Goal: Task Accomplishment & Management: Use online tool/utility

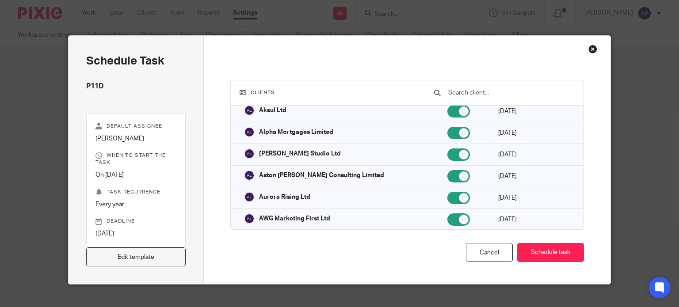
scroll to position [88, 0]
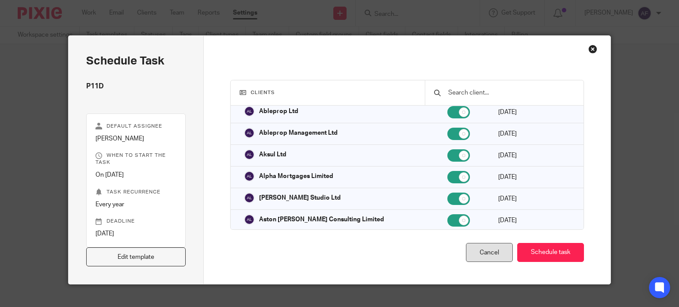
click at [486, 251] on div "Cancel" at bounding box center [489, 252] width 47 height 19
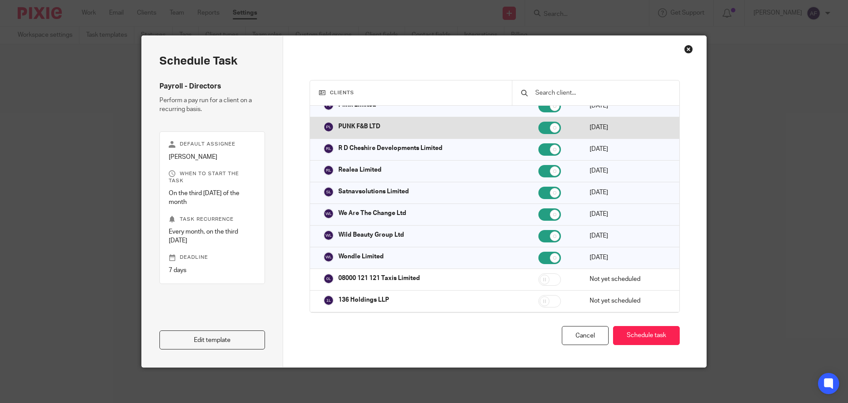
scroll to position [751, 0]
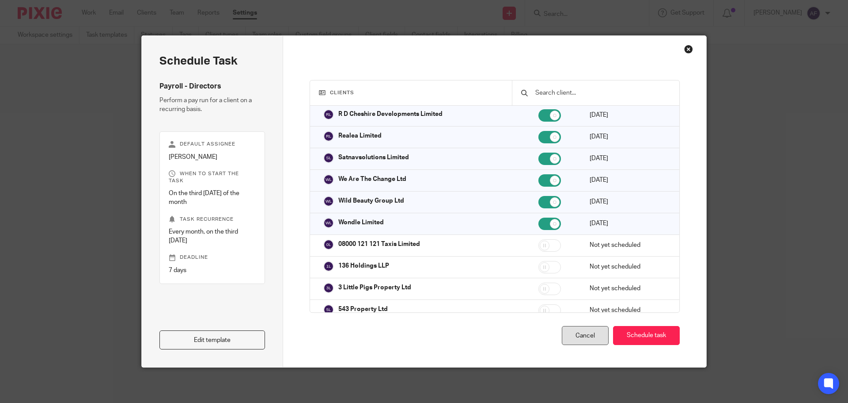
click at [603, 327] on div "Cancel" at bounding box center [585, 335] width 47 height 19
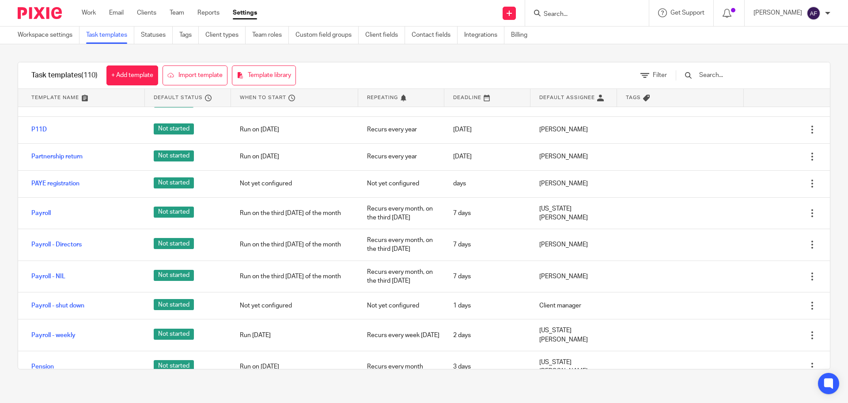
scroll to position [1856, 0]
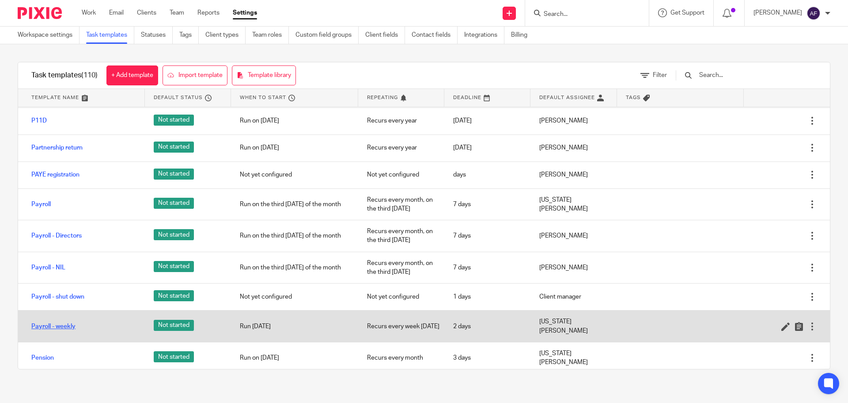
click at [68, 322] on link "Payroll - weekly" at bounding box center [53, 326] width 44 height 9
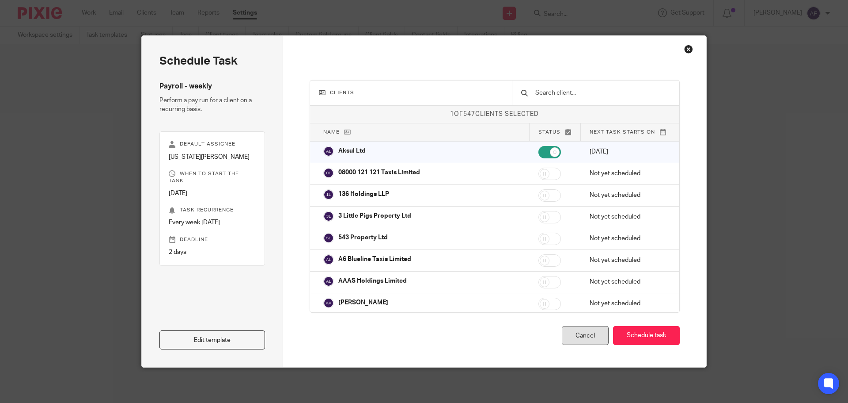
click at [594, 334] on div "Cancel" at bounding box center [585, 335] width 47 height 19
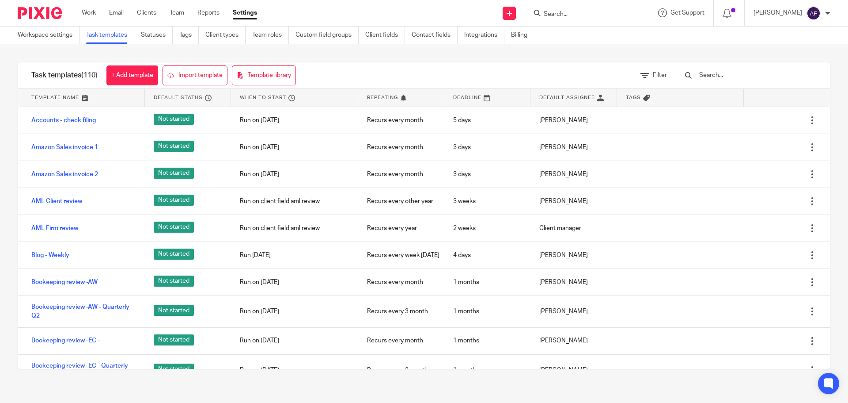
click at [87, 8] on div "Work Email Clients Team Reports Settings Work Email Clients Team Reports Settin…" at bounding box center [172, 13] width 198 height 26
click at [88, 11] on link "Work" at bounding box center [89, 12] width 14 height 9
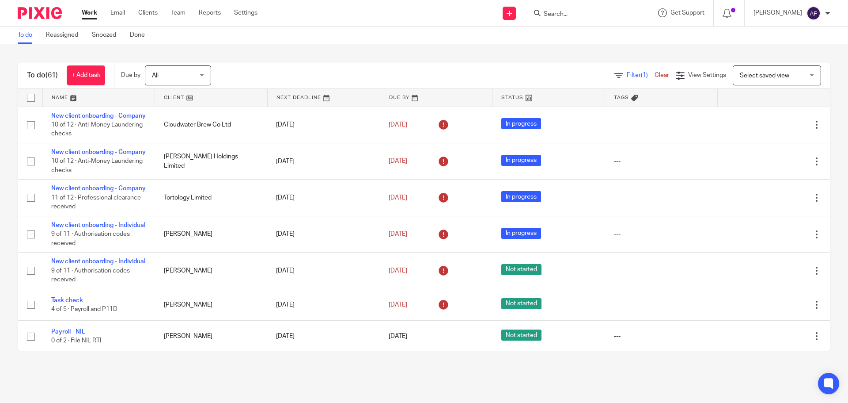
click at [89, 15] on link "Work" at bounding box center [89, 12] width 15 height 9
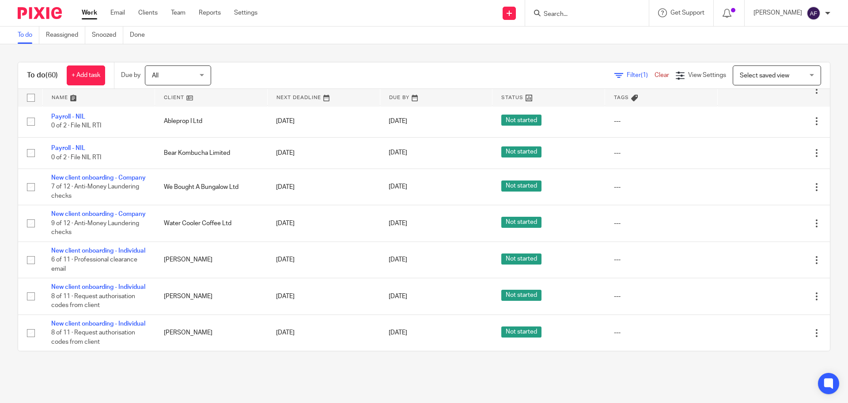
scroll to position [1788, 0]
click at [616, 71] on div "Filter (1) Clear" at bounding box center [645, 75] width 61 height 9
click at [616, 72] on div "Filter (1) Clear" at bounding box center [645, 75] width 61 height 9
click at [627, 73] on span "Filter (1)" at bounding box center [641, 75] width 28 height 6
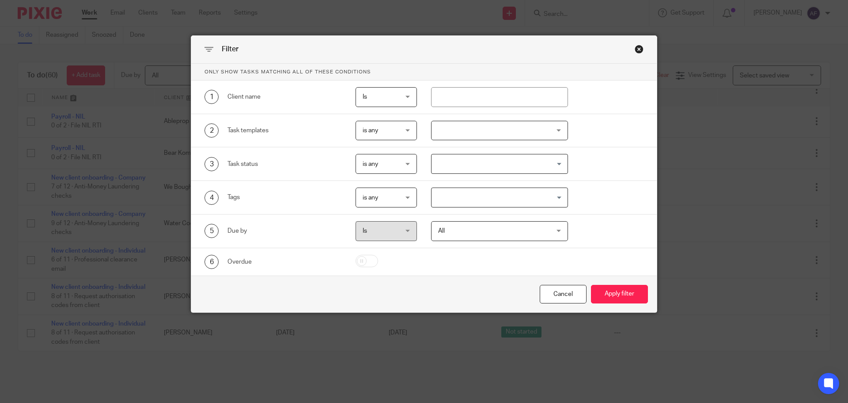
click at [388, 133] on span "is any" at bounding box center [384, 130] width 43 height 19
click at [394, 164] on li "is none" at bounding box center [383, 167] width 61 height 18
click at [452, 131] on div at bounding box center [499, 131] width 137 height 20
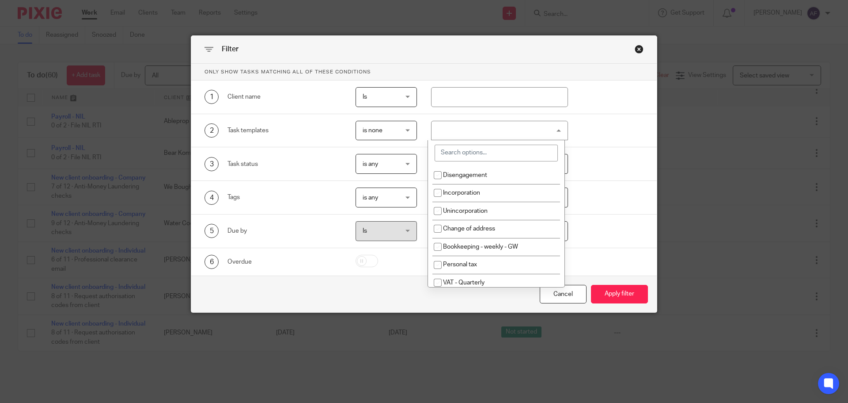
click at [455, 150] on input "search" at bounding box center [496, 152] width 123 height 17
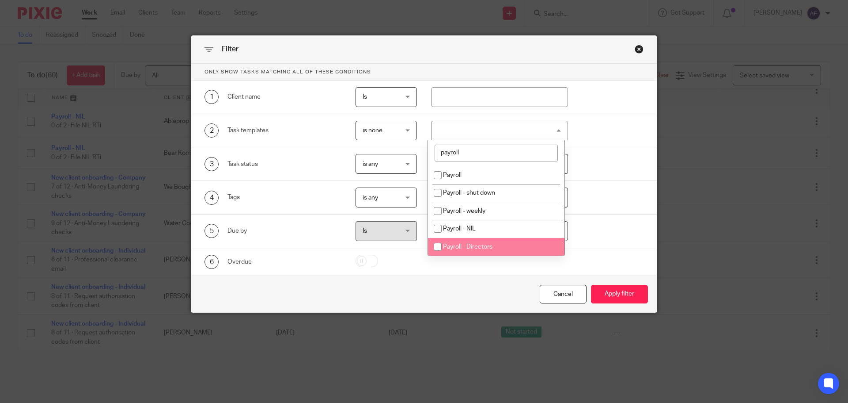
type input "payroll"
click at [501, 238] on li "Payroll - Directors" at bounding box center [496, 247] width 137 height 18
checkbox input "true"
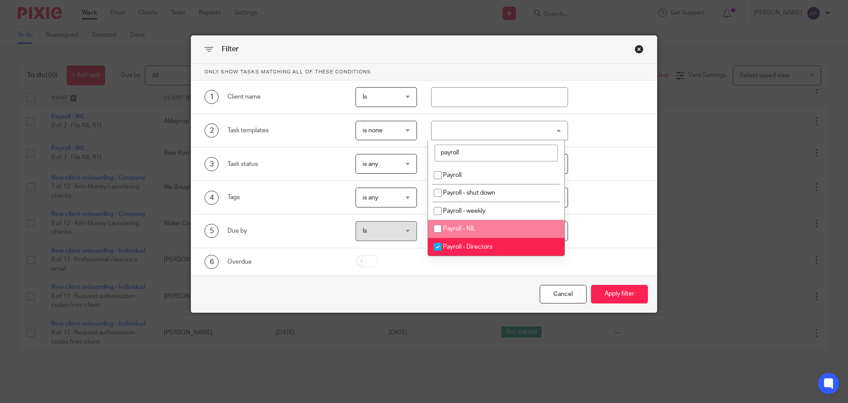
click at [493, 224] on li "Payroll - NIL" at bounding box center [496, 229] width 137 height 18
checkbox input "true"
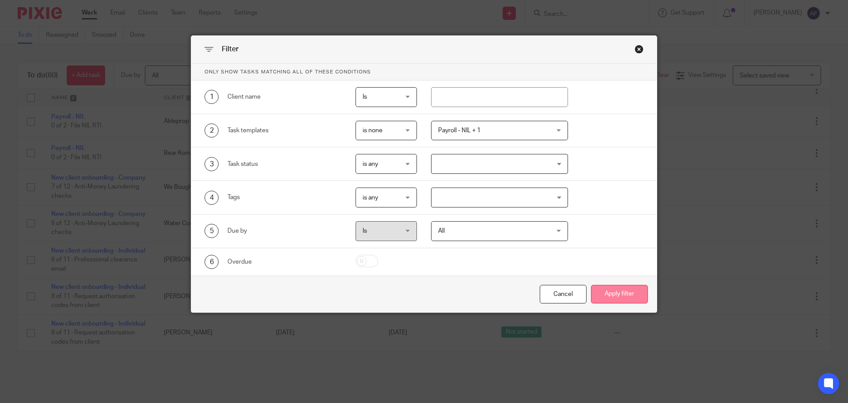
click at [604, 290] on button "Apply filter" at bounding box center [619, 294] width 57 height 19
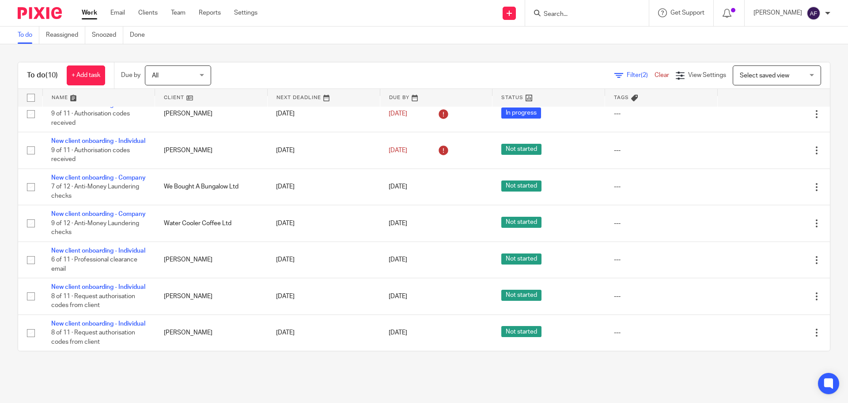
scroll to position [210, 0]
